Goal: Check status

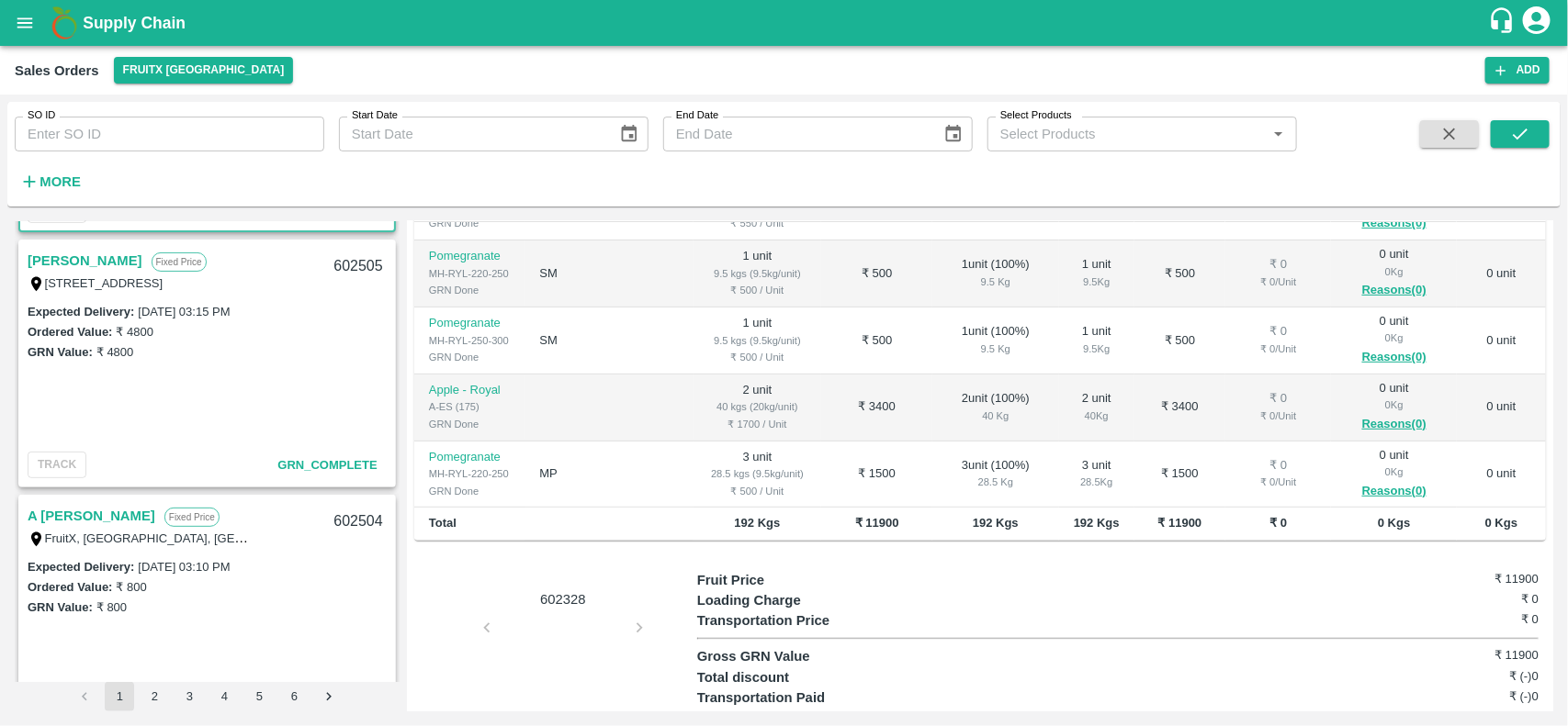
scroll to position [242, 0]
click at [126, 252] on link "[PERSON_NAME]" at bounding box center [85, 259] width 115 height 24
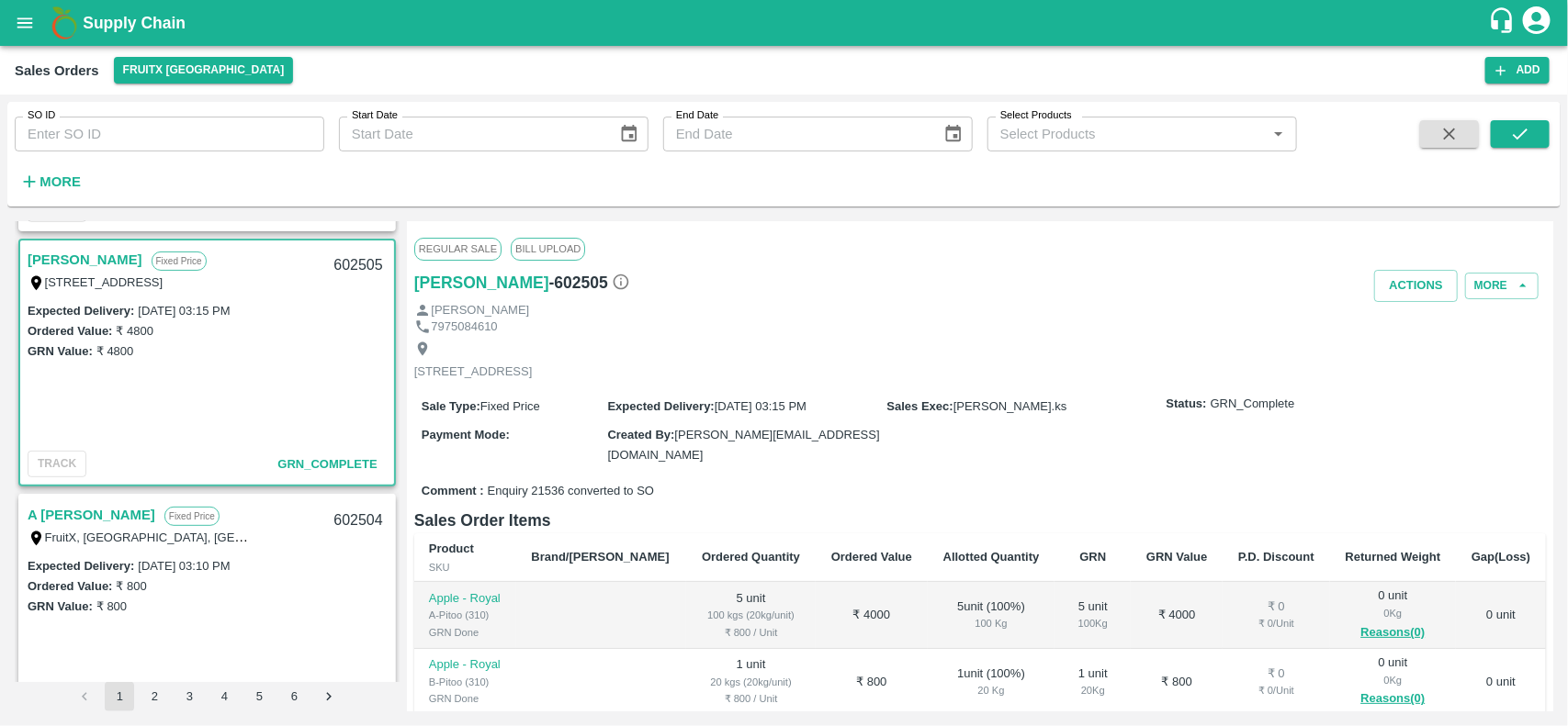
click at [96, 511] on link "A [PERSON_NAME]" at bounding box center [91, 515] width 128 height 24
